Goal: Task Accomplishment & Management: Complete application form

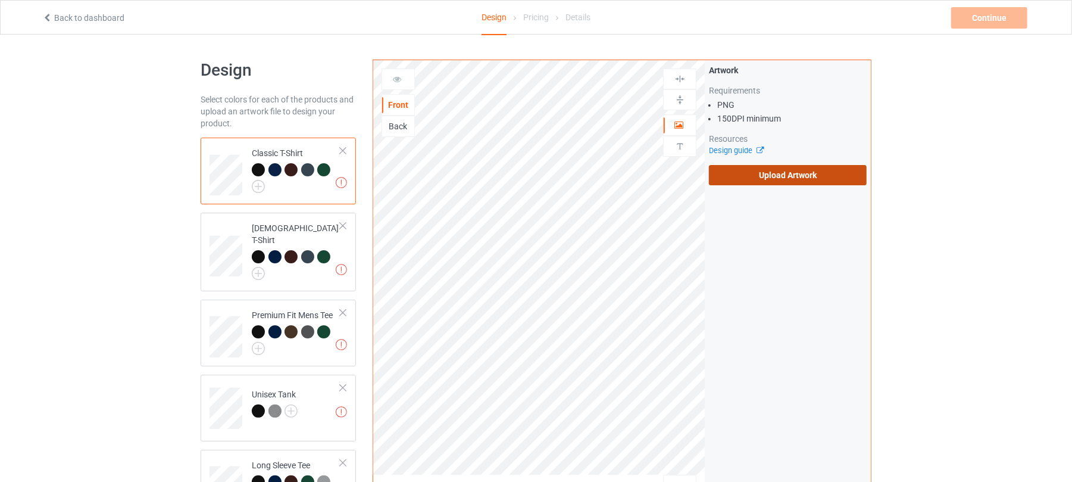
click at [806, 176] on label "Upload Artwork" at bounding box center [788, 175] width 158 height 20
click at [0, 0] on input "Upload Artwork" at bounding box center [0, 0] width 0 height 0
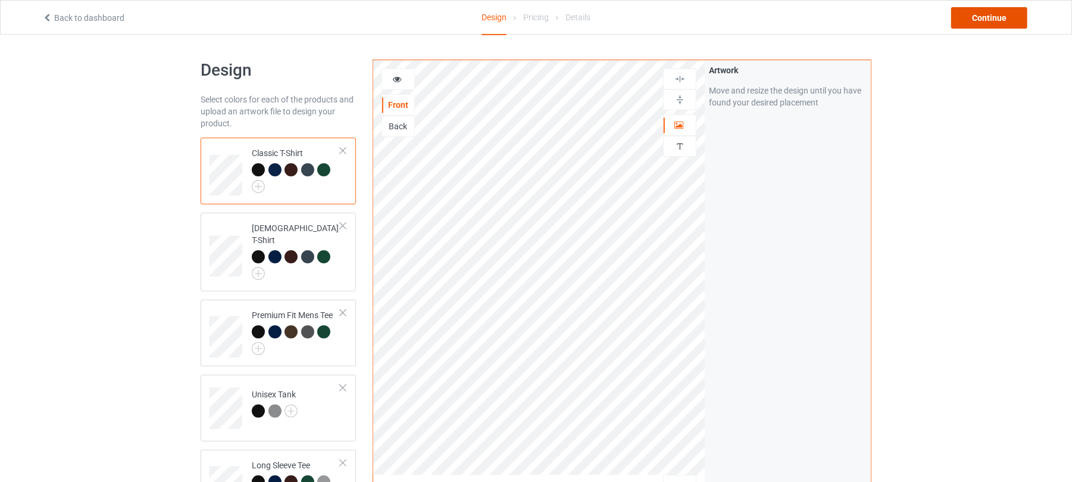
click at [986, 15] on div "Continue" at bounding box center [990, 17] width 76 height 21
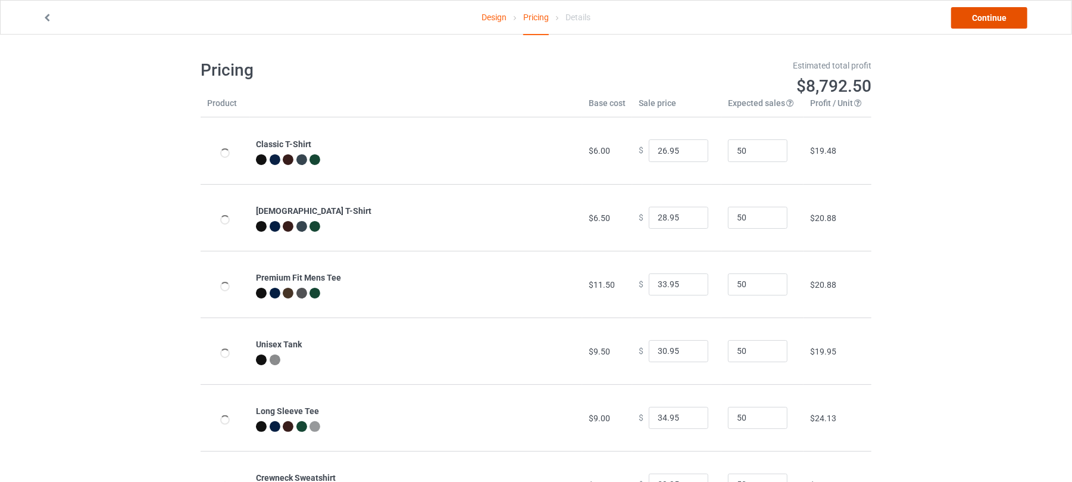
click at [986, 15] on link "Continue" at bounding box center [990, 17] width 76 height 21
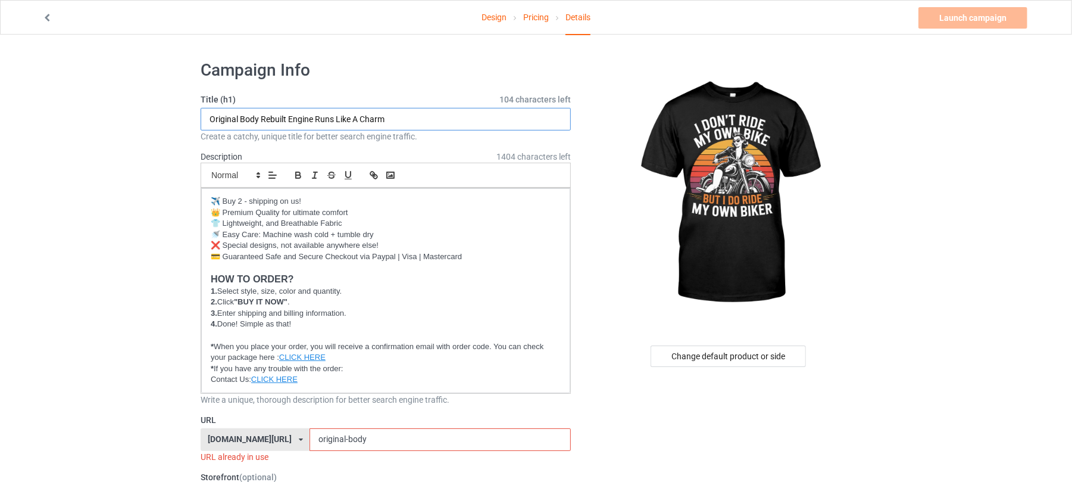
drag, startPoint x: 432, startPoint y: 119, endPoint x: 0, endPoint y: 114, distance: 432.3
drag, startPoint x: 269, startPoint y: 120, endPoint x: 325, endPoint y: 119, distance: 56.0
click at [325, 119] on input "I Don't Ride My Own Bike" at bounding box center [386, 119] width 370 height 23
type input "I Don't Ride My Own Bike"
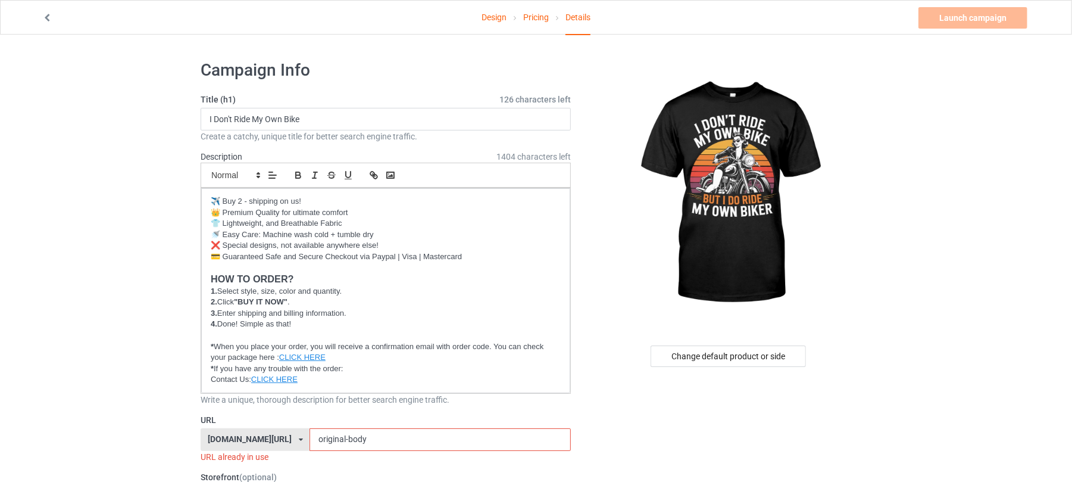
drag, startPoint x: 372, startPoint y: 436, endPoint x: 224, endPoint y: 432, distance: 147.7
click at [226, 433] on div "shirtenergy.com/ shirtenergy.com/ teechip.com/ 6273c5abfddeea00434bafb3 587d0d4…" at bounding box center [386, 439] width 370 height 23
paste input "Own Bike"
click at [319, 439] on input "Own Bike" at bounding box center [440, 439] width 261 height 23
type input "own-bike"
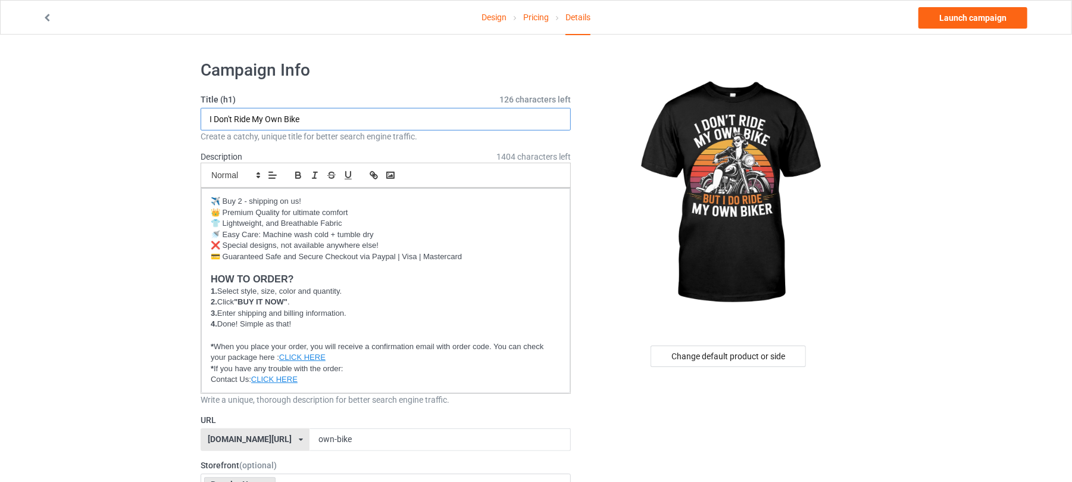
drag, startPoint x: 323, startPoint y: 119, endPoint x: 144, endPoint y: 118, distance: 178.6
click at [980, 18] on link "Launch campaign" at bounding box center [973, 17] width 109 height 21
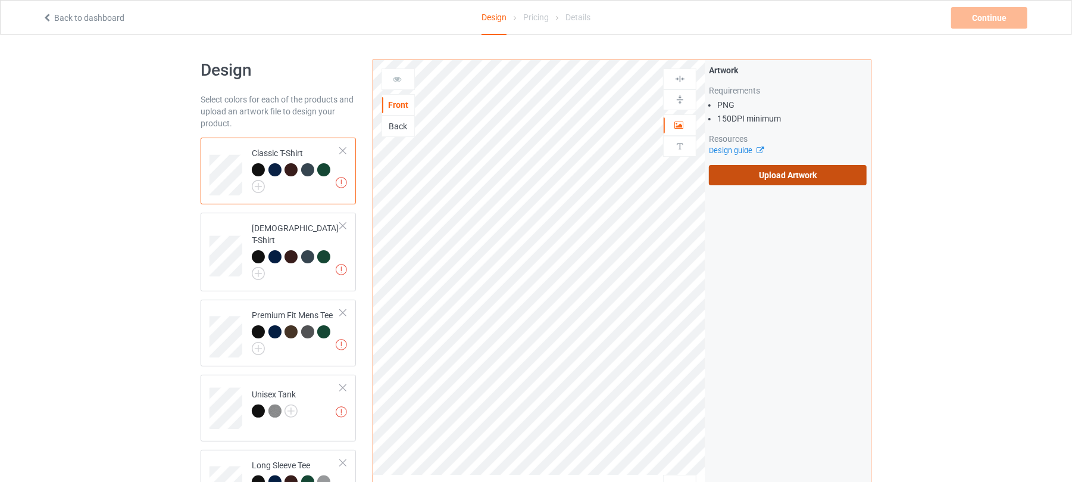
click at [765, 173] on label "Upload Artwork" at bounding box center [788, 175] width 158 height 20
click at [0, 0] on input "Upload Artwork" at bounding box center [0, 0] width 0 height 0
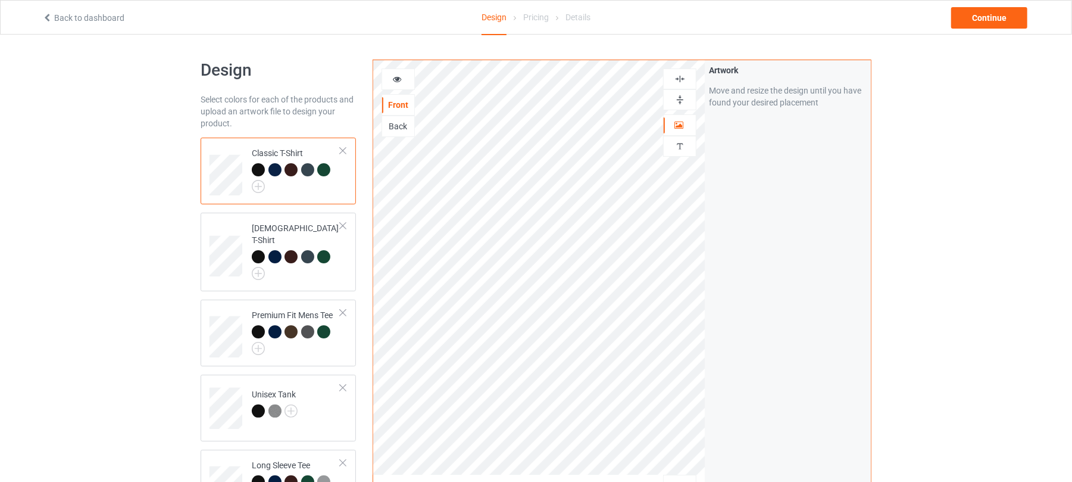
click at [401, 77] on icon at bounding box center [397, 77] width 10 height 8
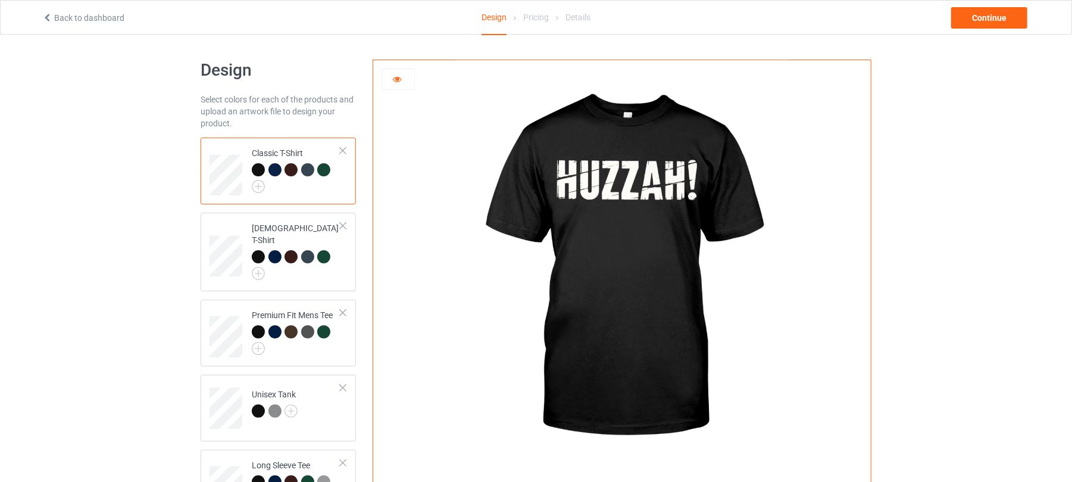
click at [401, 77] on icon at bounding box center [397, 77] width 10 height 8
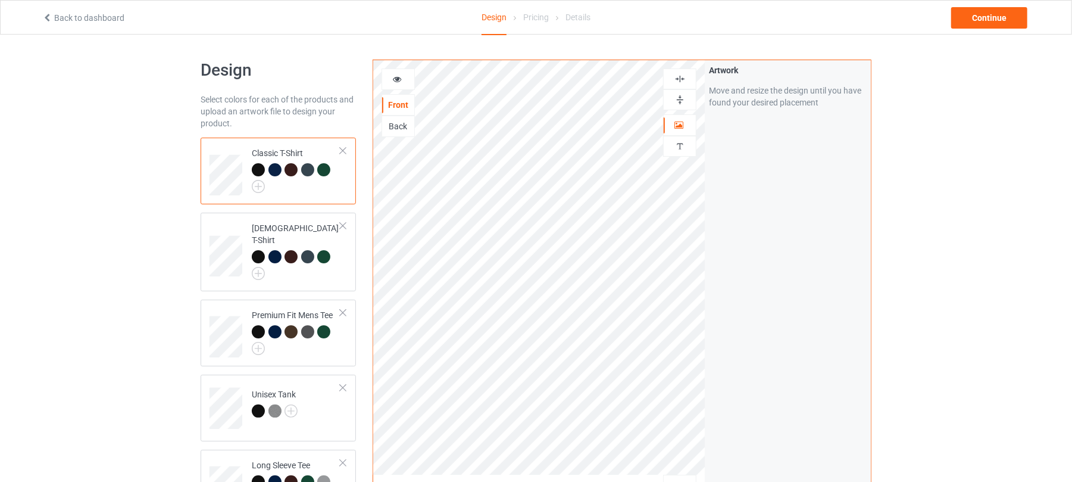
click at [403, 76] on div at bounding box center [398, 79] width 32 height 12
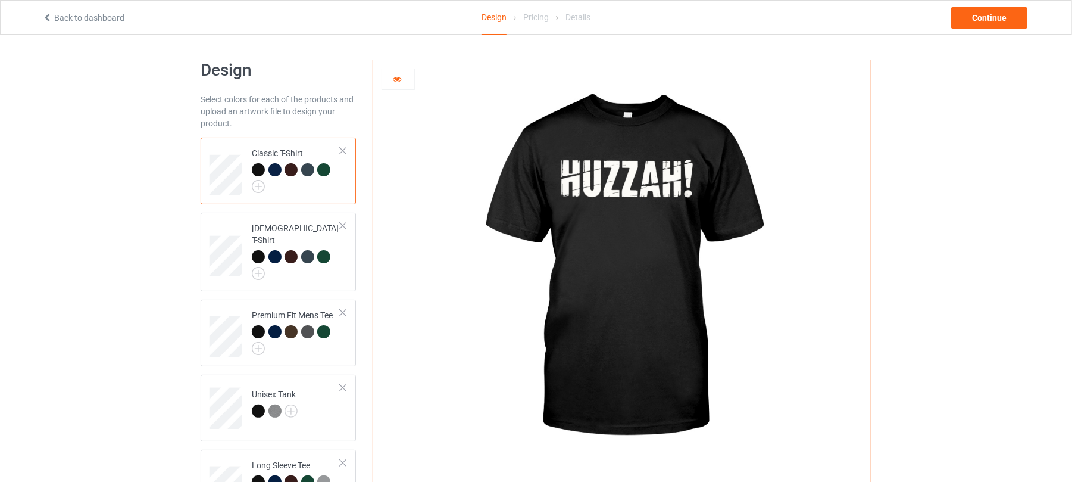
click at [403, 76] on div at bounding box center [398, 79] width 32 height 12
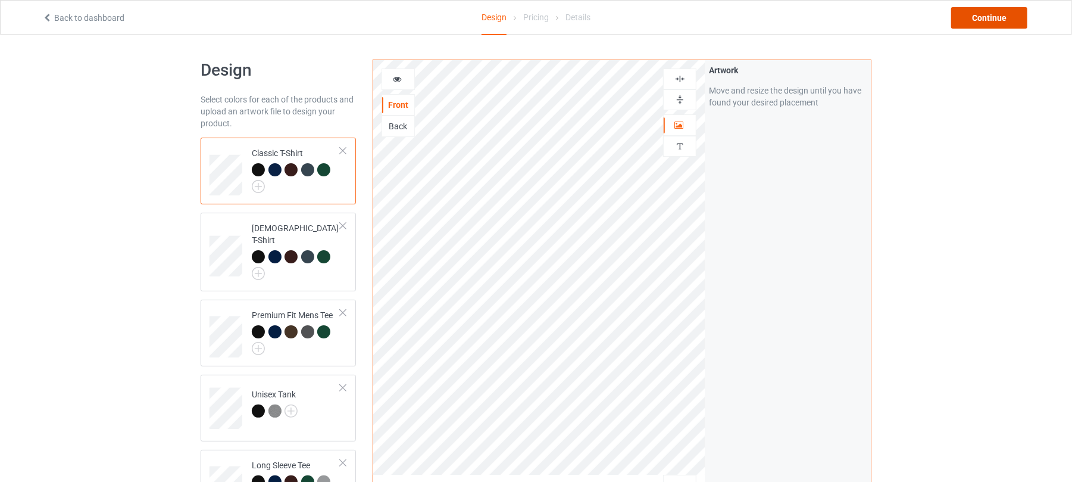
click at [986, 23] on div "Continue" at bounding box center [990, 17] width 76 height 21
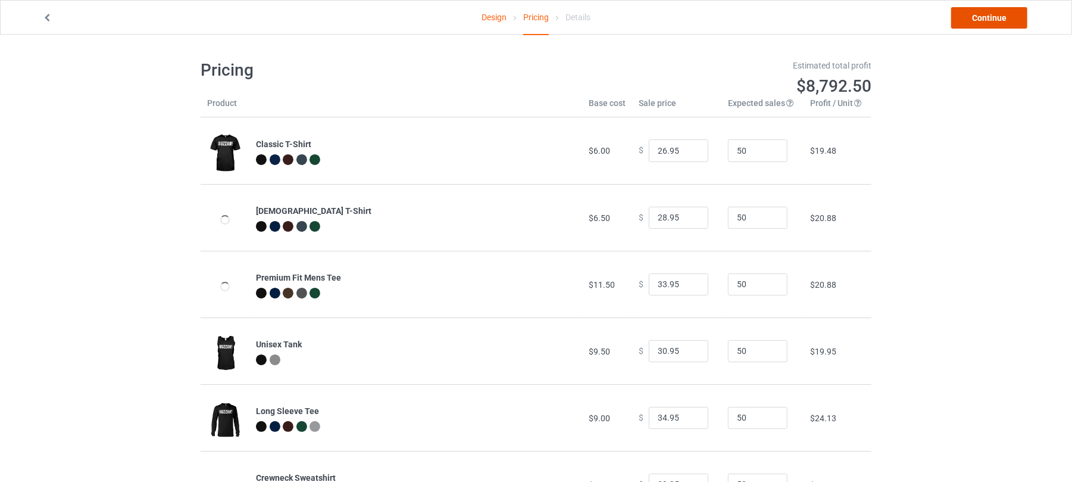
click at [1001, 17] on link "Continue" at bounding box center [990, 17] width 76 height 21
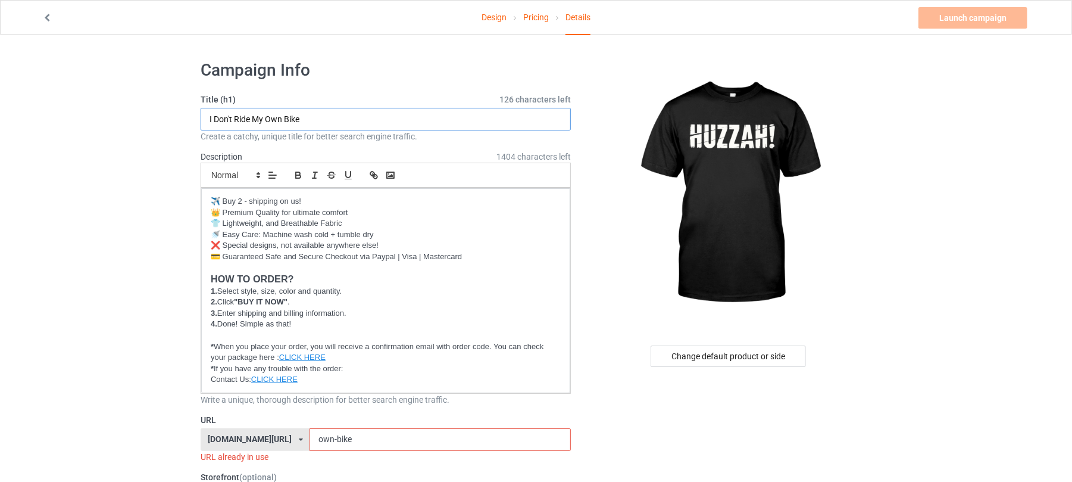
drag, startPoint x: 325, startPoint y: 113, endPoint x: 113, endPoint y: 113, distance: 212.0
drag, startPoint x: 247, startPoint y: 120, endPoint x: 89, endPoint y: 120, distance: 157.2
type input "Huzzah!"
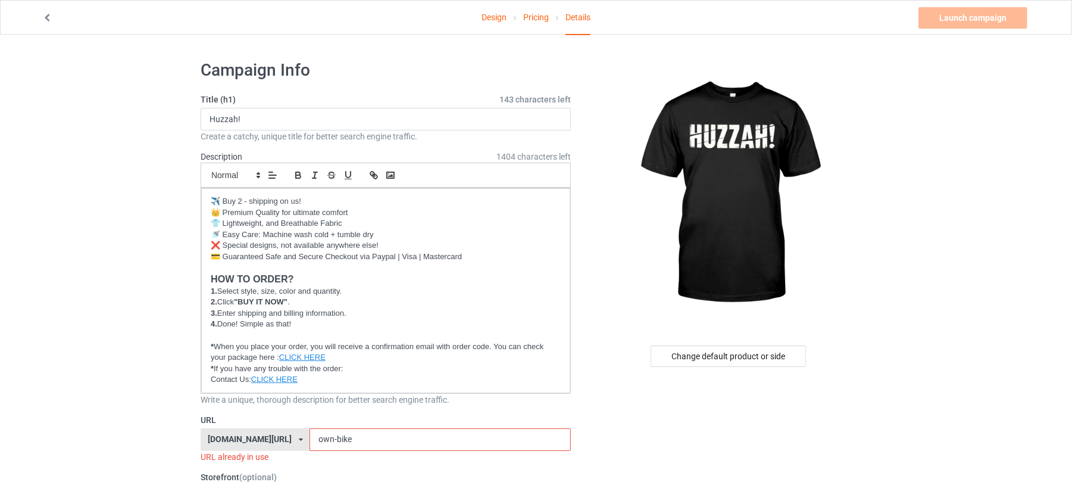
drag, startPoint x: 353, startPoint y: 436, endPoint x: 223, endPoint y: 433, distance: 130.4
click at [224, 433] on div "shirtenergy.com/ shirtenergy.com/ teechip.com/ 6273c5abfddeea00434bafb3 587d0d4…" at bounding box center [386, 439] width 370 height 23
paste input "Huzzah!"
click at [386, 438] on input "Huzzah!" at bounding box center [440, 439] width 261 height 23
type input "huzzah"
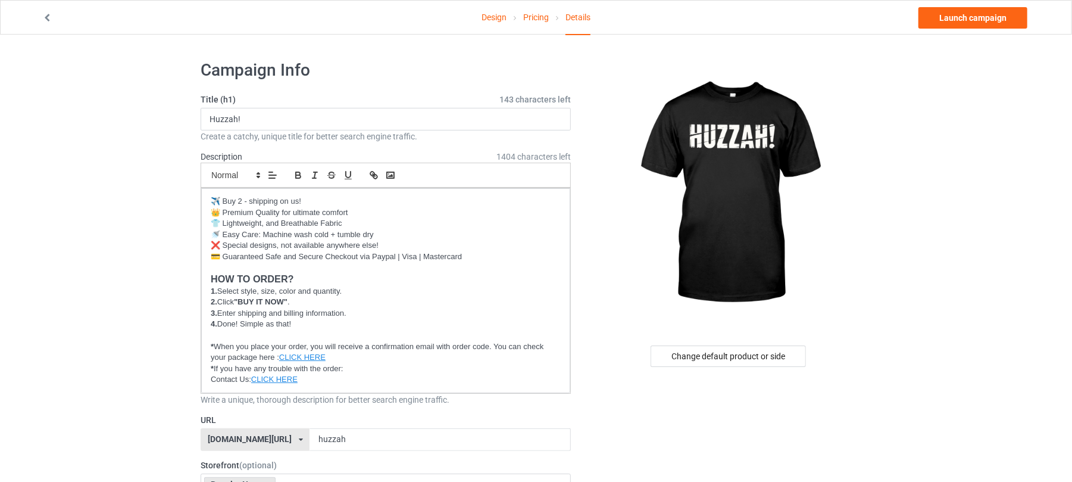
click at [960, 21] on link "Launch campaign" at bounding box center [973, 17] width 109 height 21
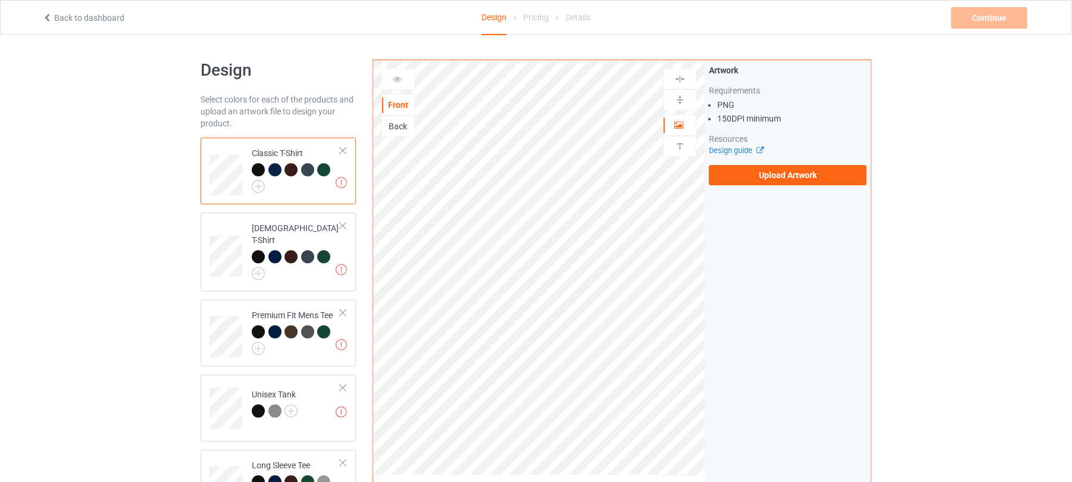
click at [748, 187] on div "Artwork Requirements PNG 150 DPI minimum Resources Design guide Upload Artwork" at bounding box center [788, 124] width 166 height 129
click at [755, 177] on label "Upload Artwork" at bounding box center [788, 175] width 158 height 20
click at [0, 0] on input "Upload Artwork" at bounding box center [0, 0] width 0 height 0
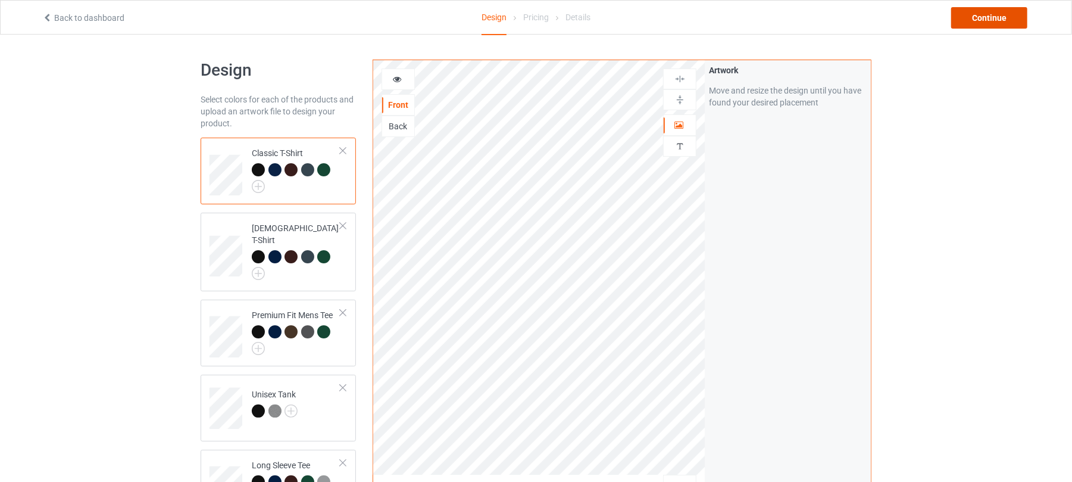
click at [994, 19] on div "Continue" at bounding box center [990, 17] width 76 height 21
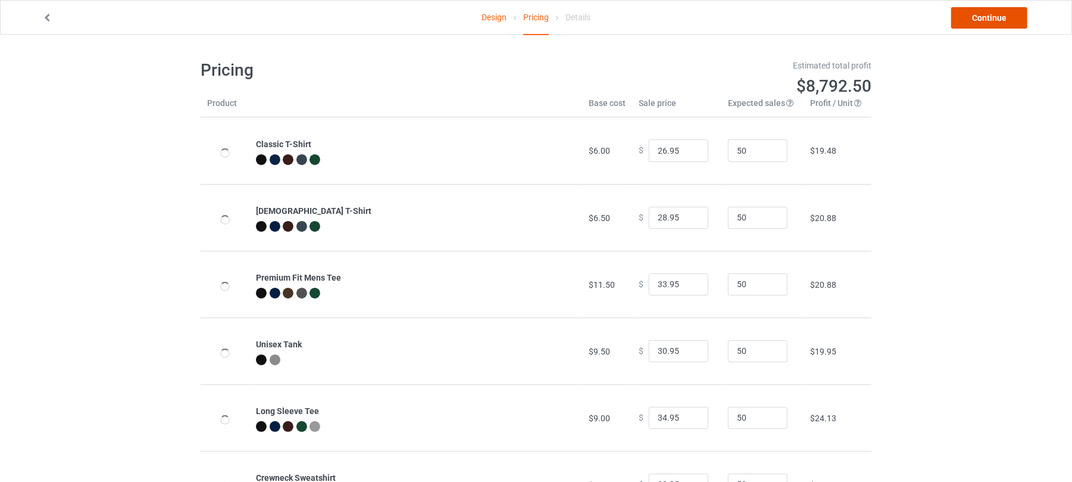
click at [996, 19] on link "Continue" at bounding box center [990, 17] width 76 height 21
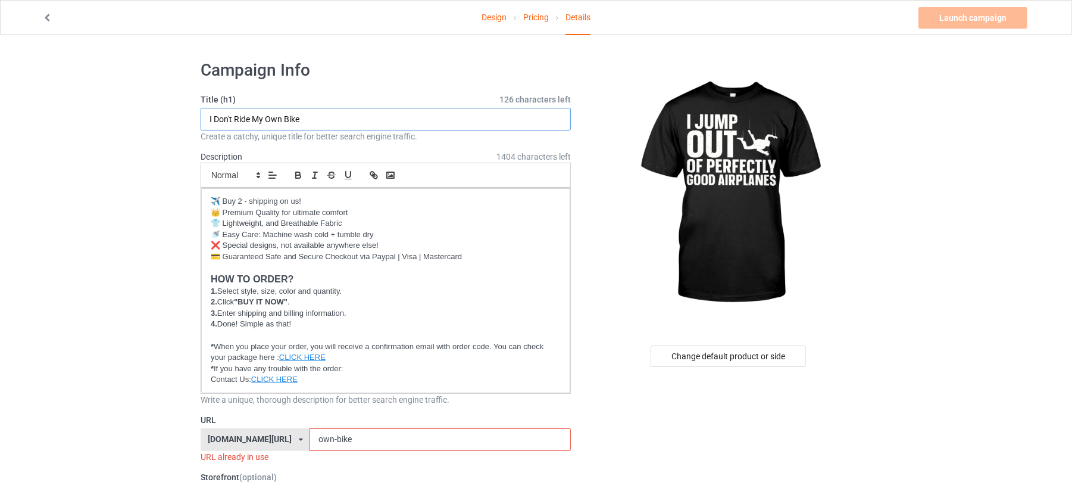
drag, startPoint x: 353, startPoint y: 120, endPoint x: 58, endPoint y: 119, distance: 295.4
click at [322, 117] on input "I Don't Ride My Own Bike" at bounding box center [386, 119] width 370 height 23
drag, startPoint x: 354, startPoint y: 114, endPoint x: 64, endPoint y: 110, distance: 289.4
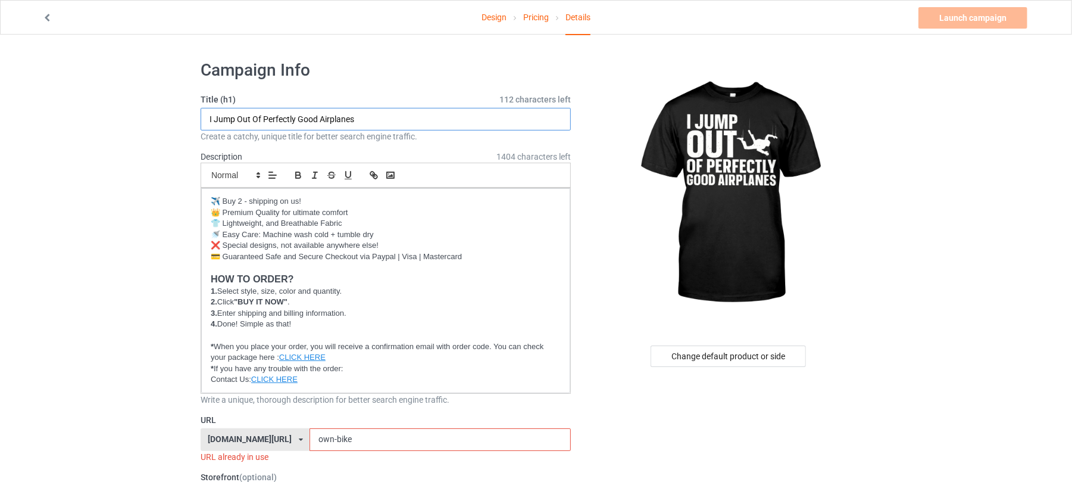
drag, startPoint x: 363, startPoint y: 117, endPoint x: 320, endPoint y: 116, distance: 42.9
click at [320, 116] on input "I Jump Out Of Perfectly Good Airplanes" at bounding box center [386, 119] width 370 height 23
type input "I Jump Out Of Perfectly Good Airplanes"
drag, startPoint x: 344, startPoint y: 439, endPoint x: 280, endPoint y: 439, distance: 64.3
click at [281, 439] on div "shirtenergy.com/ shirtenergy.com/ teechip.com/ 6273c5abfddeea00434bafb3 587d0d4…" at bounding box center [386, 439] width 370 height 23
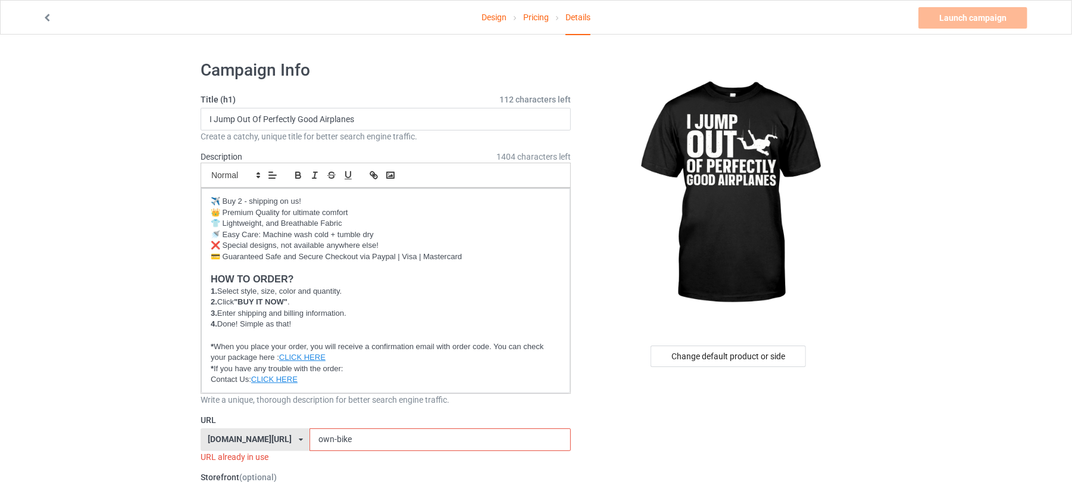
paste input "Airplanes"
click at [310, 438] on input "Airplanes" at bounding box center [440, 439] width 261 height 23
type input "airplanes"
click at [977, 18] on link "Launch campaign" at bounding box center [973, 17] width 109 height 21
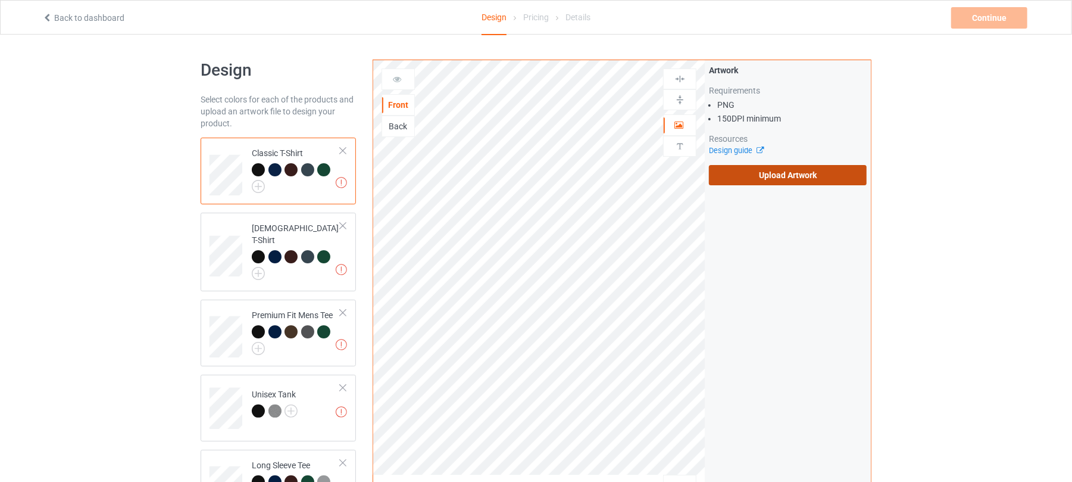
click at [799, 180] on label "Upload Artwork" at bounding box center [788, 175] width 158 height 20
click at [0, 0] on input "Upload Artwork" at bounding box center [0, 0] width 0 height 0
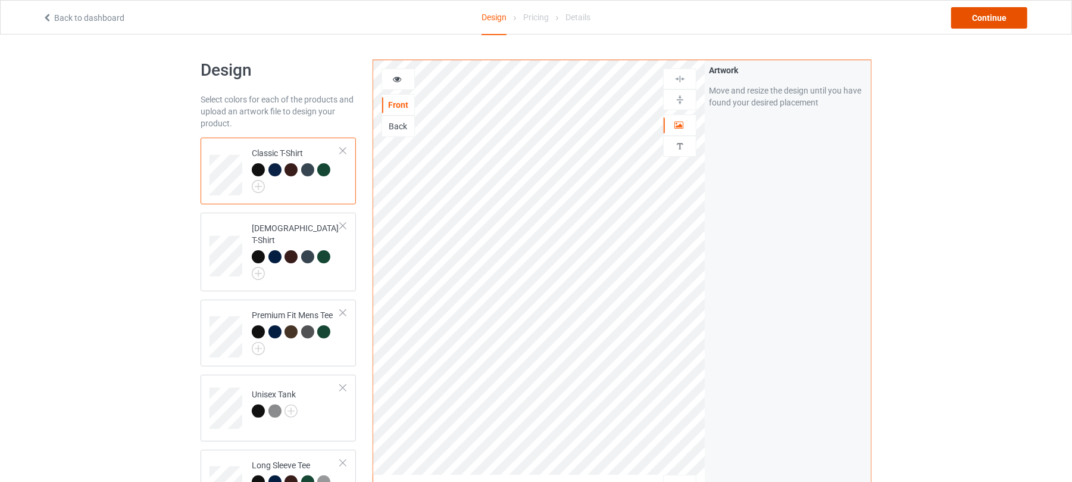
click at [984, 20] on div "Continue" at bounding box center [990, 17] width 76 height 21
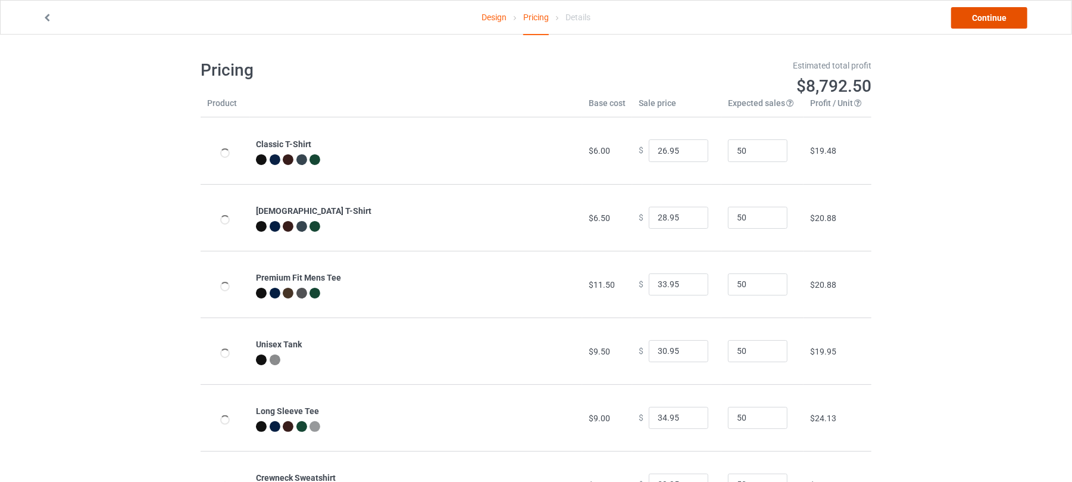
click at [984, 22] on link "Continue" at bounding box center [990, 17] width 76 height 21
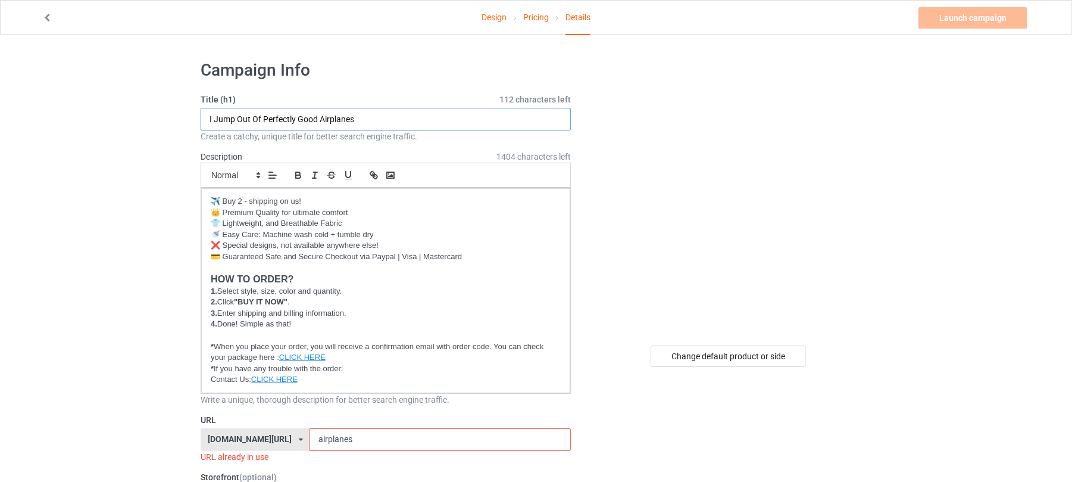
drag, startPoint x: 394, startPoint y: 114, endPoint x: 0, endPoint y: 108, distance: 393.7
drag, startPoint x: 241, startPoint y: 114, endPoint x: 186, endPoint y: 124, distance: 55.6
drag, startPoint x: 243, startPoint y: 122, endPoint x: 187, endPoint y: 121, distance: 56.0
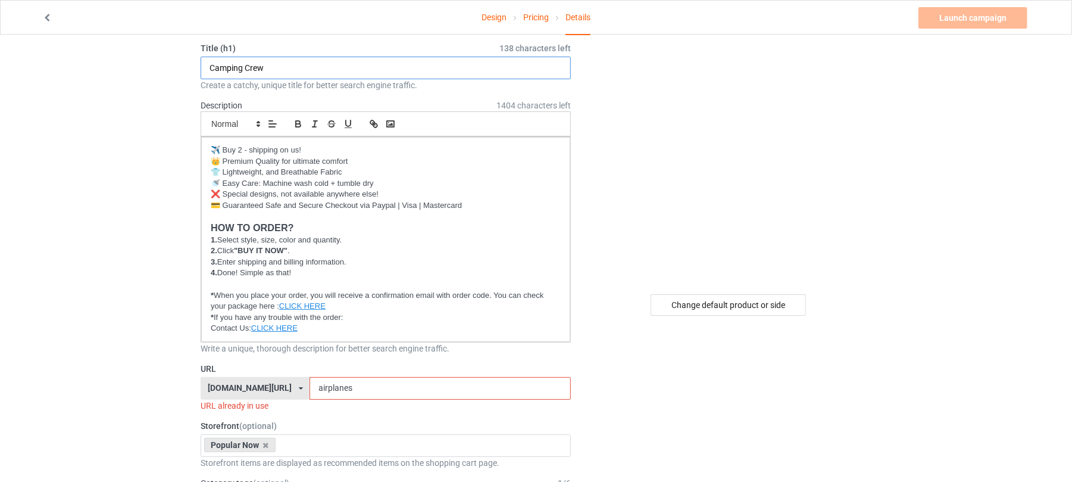
scroll to position [79, 0]
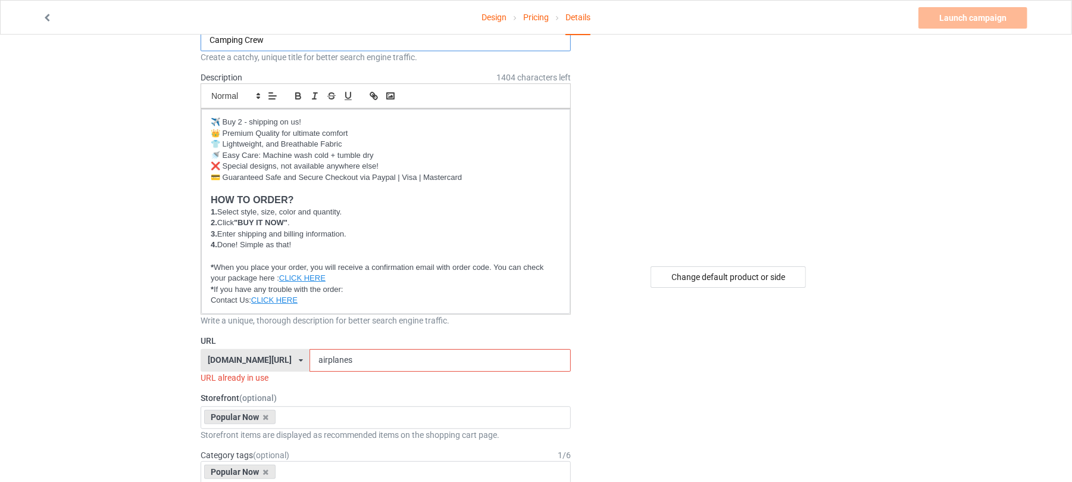
type input "Camping Crew"
drag, startPoint x: 369, startPoint y: 363, endPoint x: 258, endPoint y: 363, distance: 111.4
click at [258, 363] on div "shirtenergy.com/ shirtenergy.com/ teechip.com/ 6273c5abfddeea00434bafb3 587d0d4…" at bounding box center [386, 360] width 370 height 23
paste input "Camping"
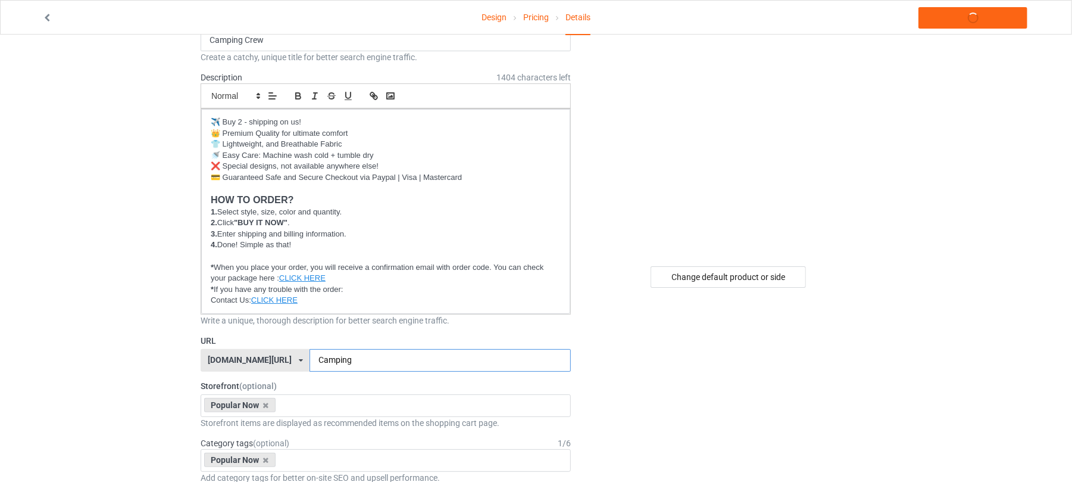
click at [310, 360] on input "Camping" at bounding box center [440, 360] width 261 height 23
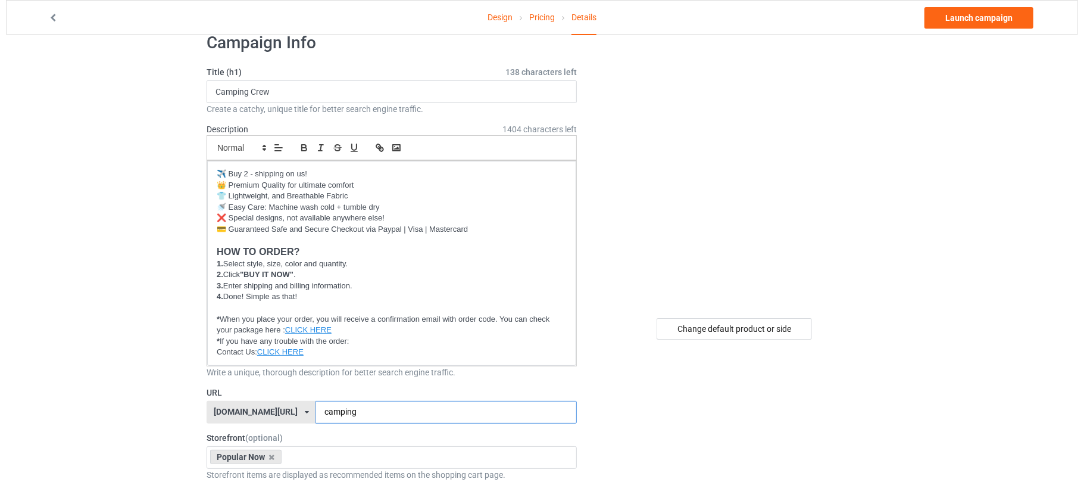
scroll to position [0, 0]
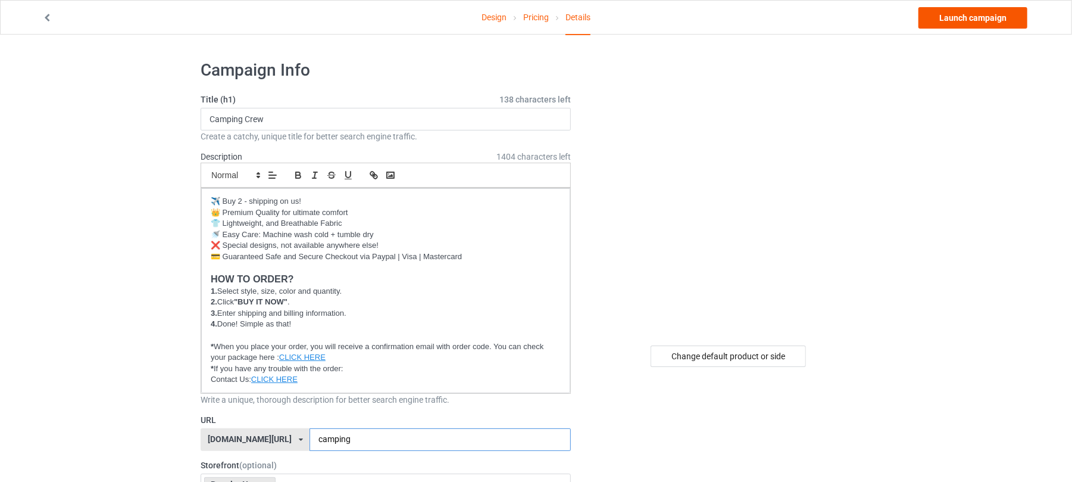
type input "camping"
click at [981, 13] on link "Launch campaign" at bounding box center [973, 17] width 109 height 21
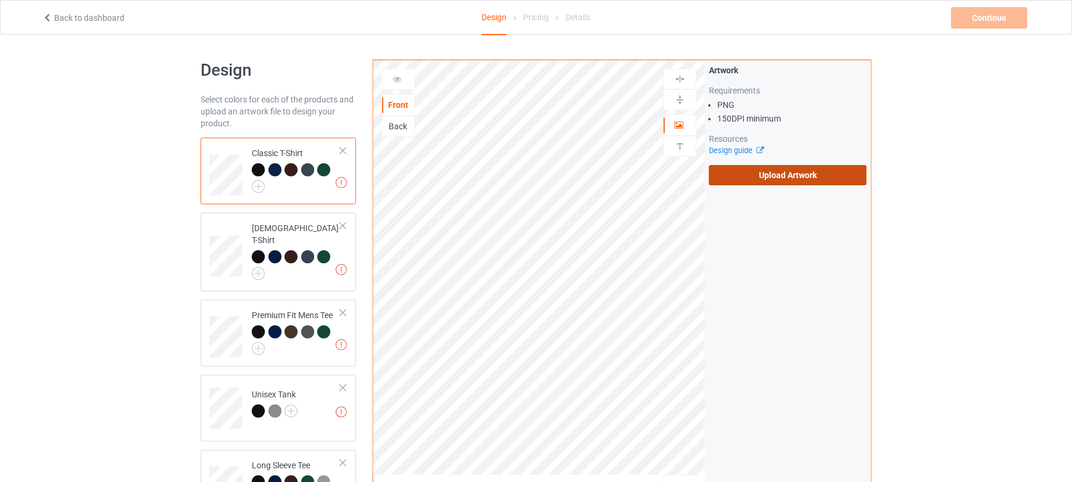
click at [751, 169] on label "Upload Artwork" at bounding box center [788, 175] width 158 height 20
click at [0, 0] on input "Upload Artwork" at bounding box center [0, 0] width 0 height 0
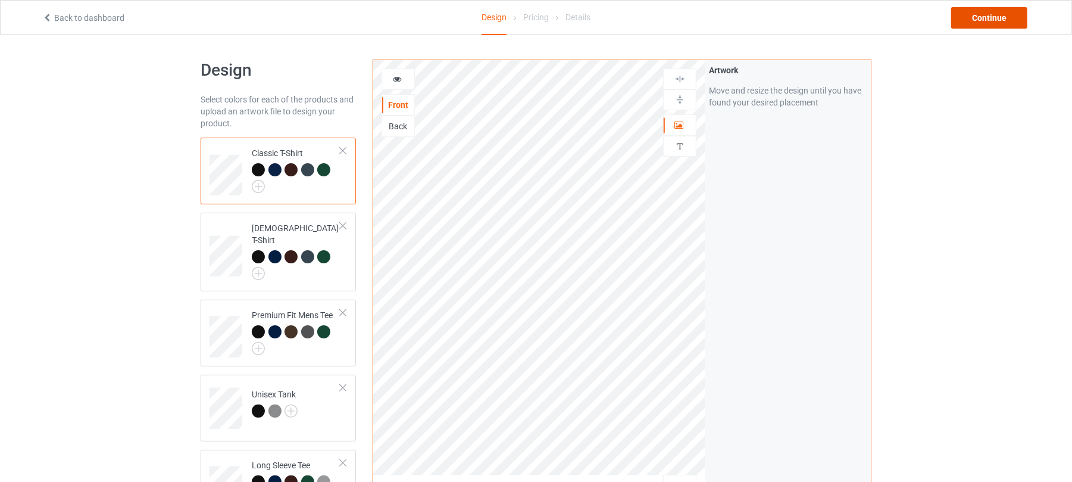
click at [999, 17] on div "Continue" at bounding box center [990, 17] width 76 height 21
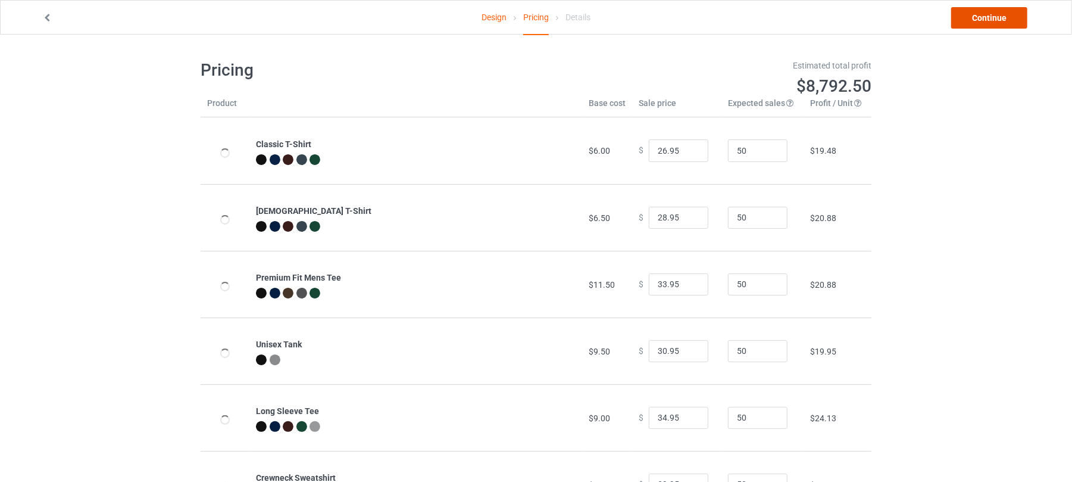
click at [974, 21] on link "Continue" at bounding box center [990, 17] width 76 height 21
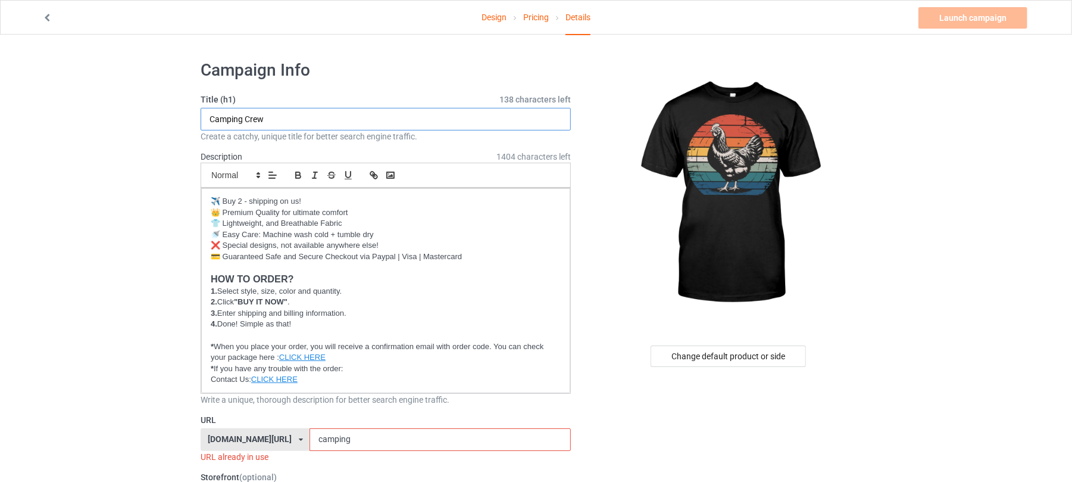
drag, startPoint x: 264, startPoint y: 117, endPoint x: 118, endPoint y: 115, distance: 146.5
paste input "[PERSON_NAME] Lover"
type input "Chicken Lover"
drag, startPoint x: 345, startPoint y: 438, endPoint x: 215, endPoint y: 439, distance: 130.4
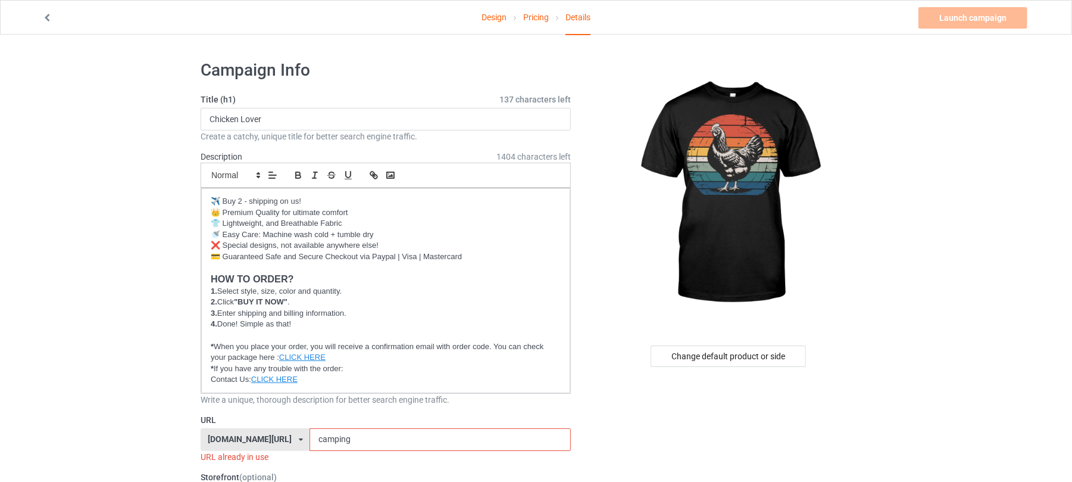
click at [217, 439] on div "[DOMAIN_NAME][URL] [DOMAIN_NAME][URL] [DOMAIN_NAME][URL] 6273c5abfddeea00434baf…" at bounding box center [386, 439] width 370 height 23
paste input "Chicken Lover"
type input "chicken"
click at [963, 14] on link "Launch campaign" at bounding box center [973, 17] width 109 height 21
